Goal: Task Accomplishment & Management: Complete application form

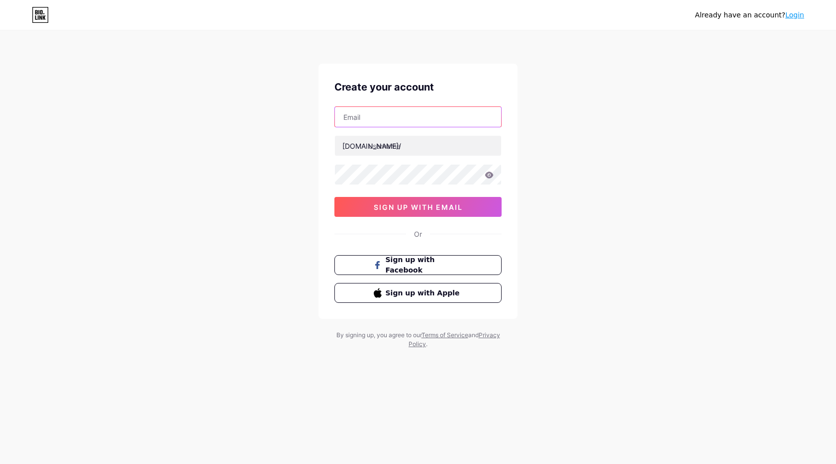
click at [400, 123] on input "text" at bounding box center [418, 117] width 166 height 20
paste input "Lobanusclub"
type input "Lobanusclub"
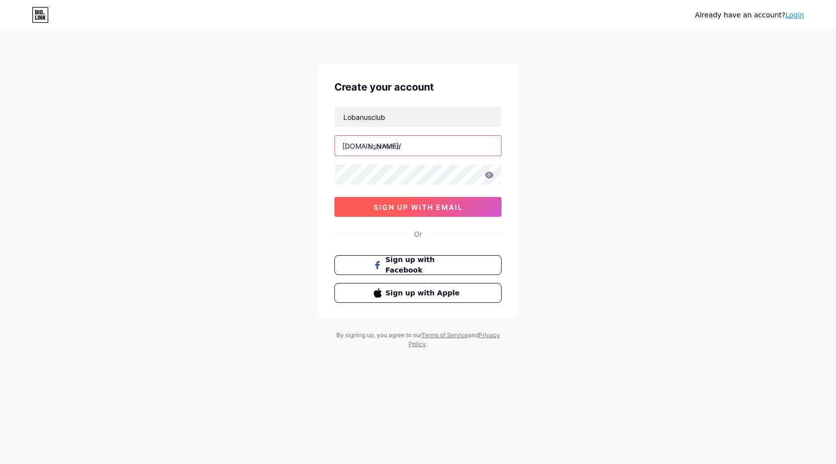
paste input "lobanusclub"
type input "lobanusclub"
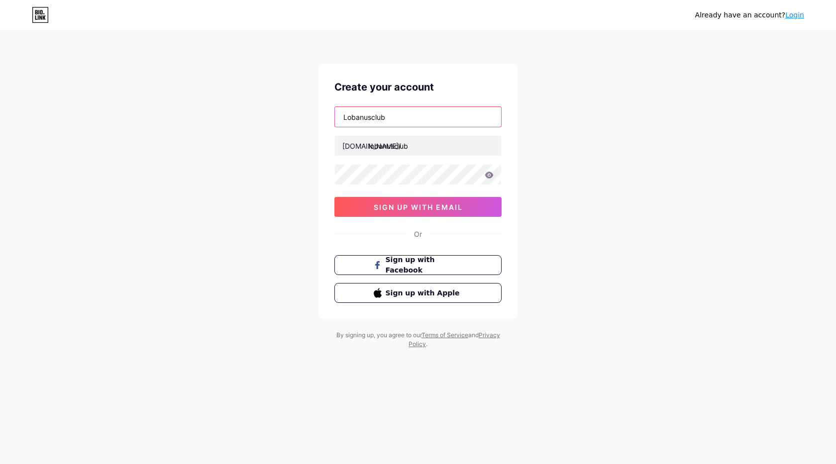
click at [383, 123] on input "Lobanusclub" at bounding box center [418, 117] width 166 height 20
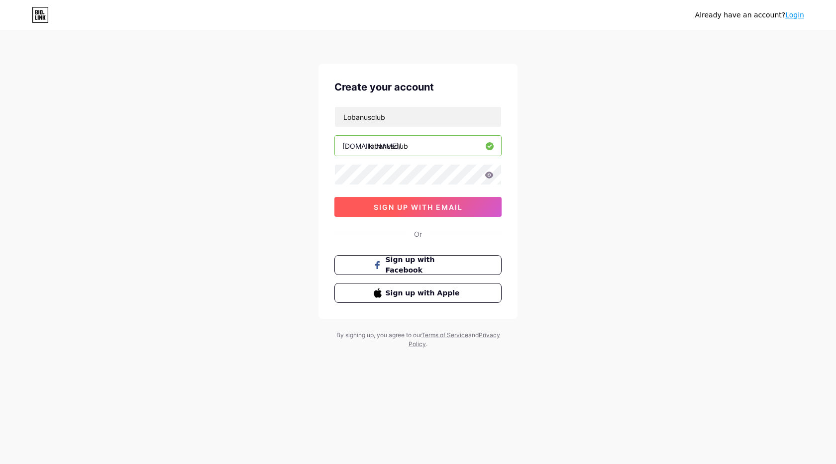
click at [444, 209] on span "sign up with email" at bounding box center [418, 207] width 89 height 8
